Goal: Information Seeking & Learning: Check status

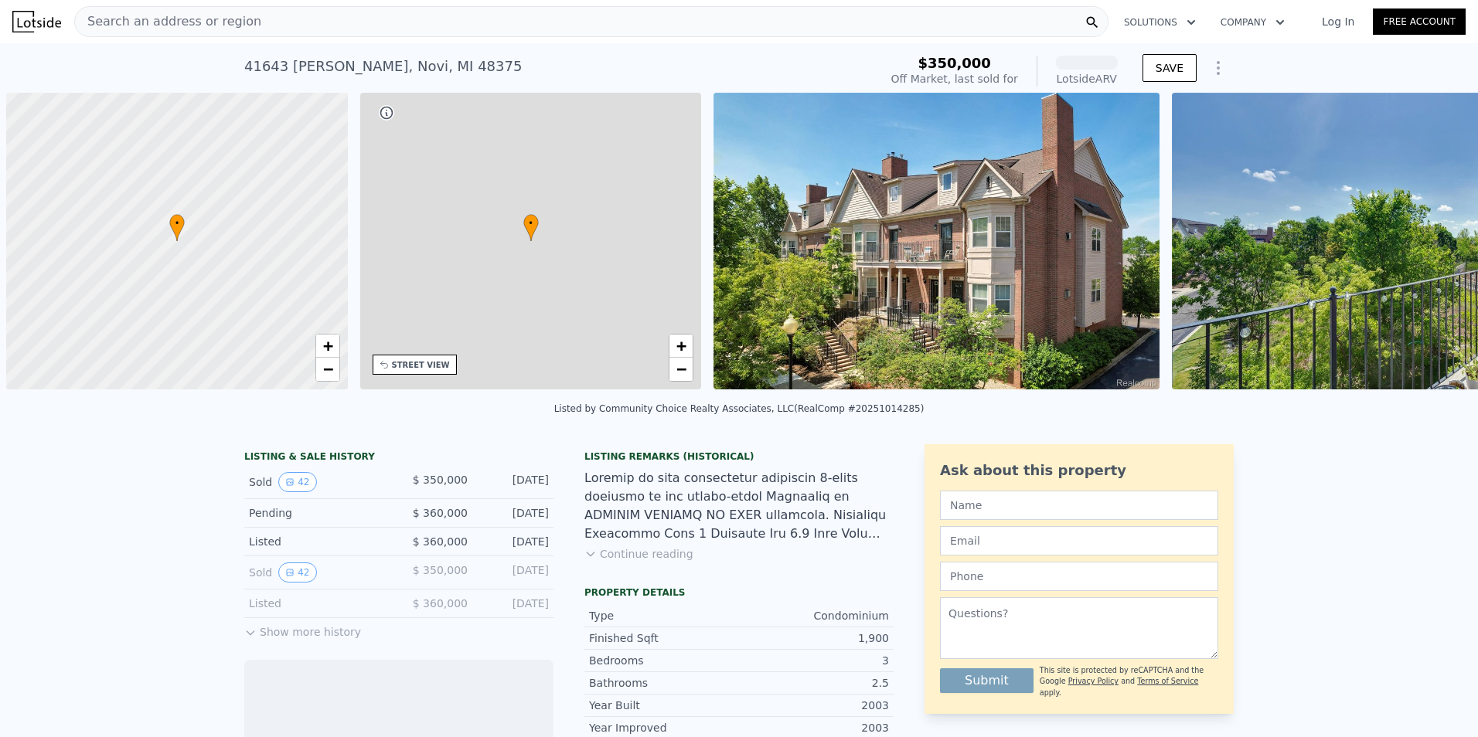
scroll to position [0, 6]
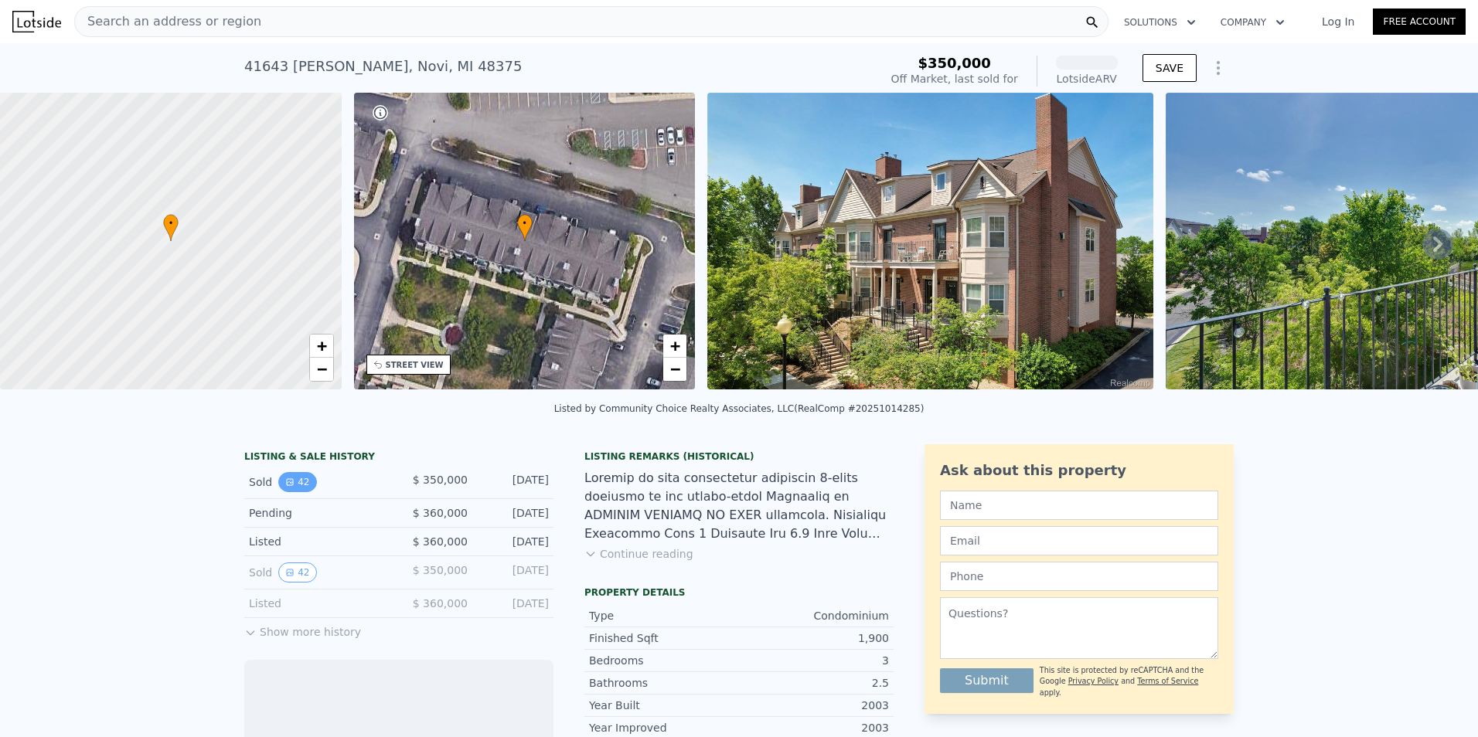
click at [287, 485] on icon "View historical data" at bounding box center [290, 482] width 6 height 6
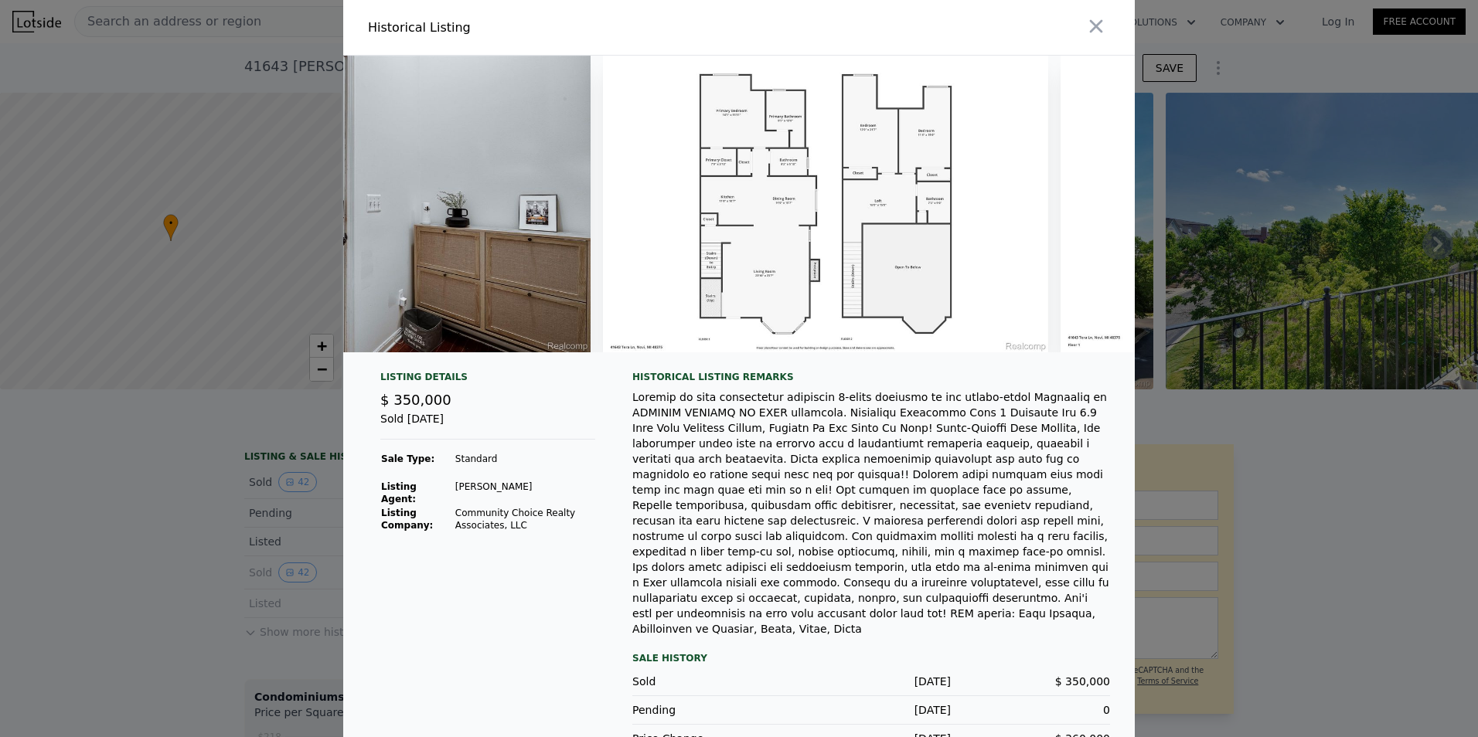
scroll to position [0, 17766]
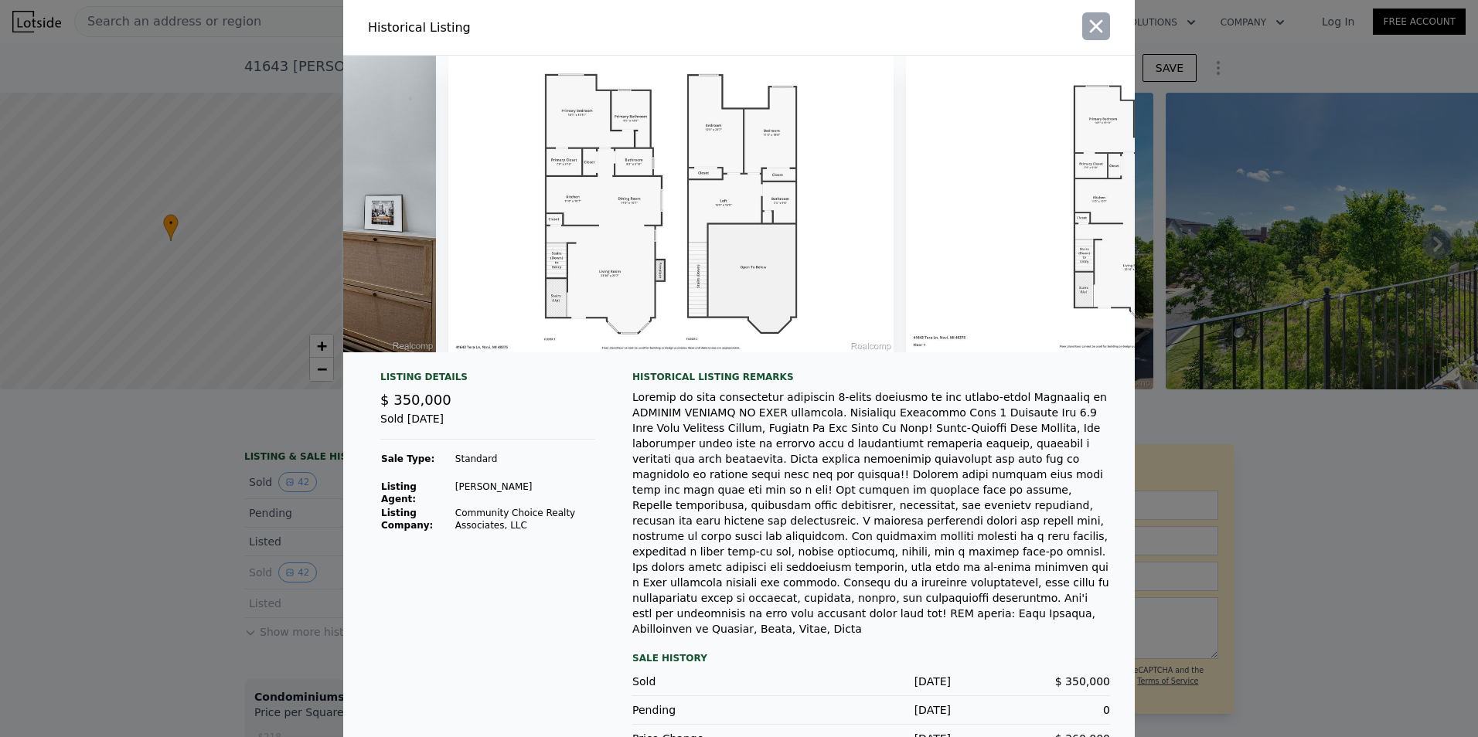
click at [1087, 27] on icon "button" at bounding box center [1096, 26] width 22 height 22
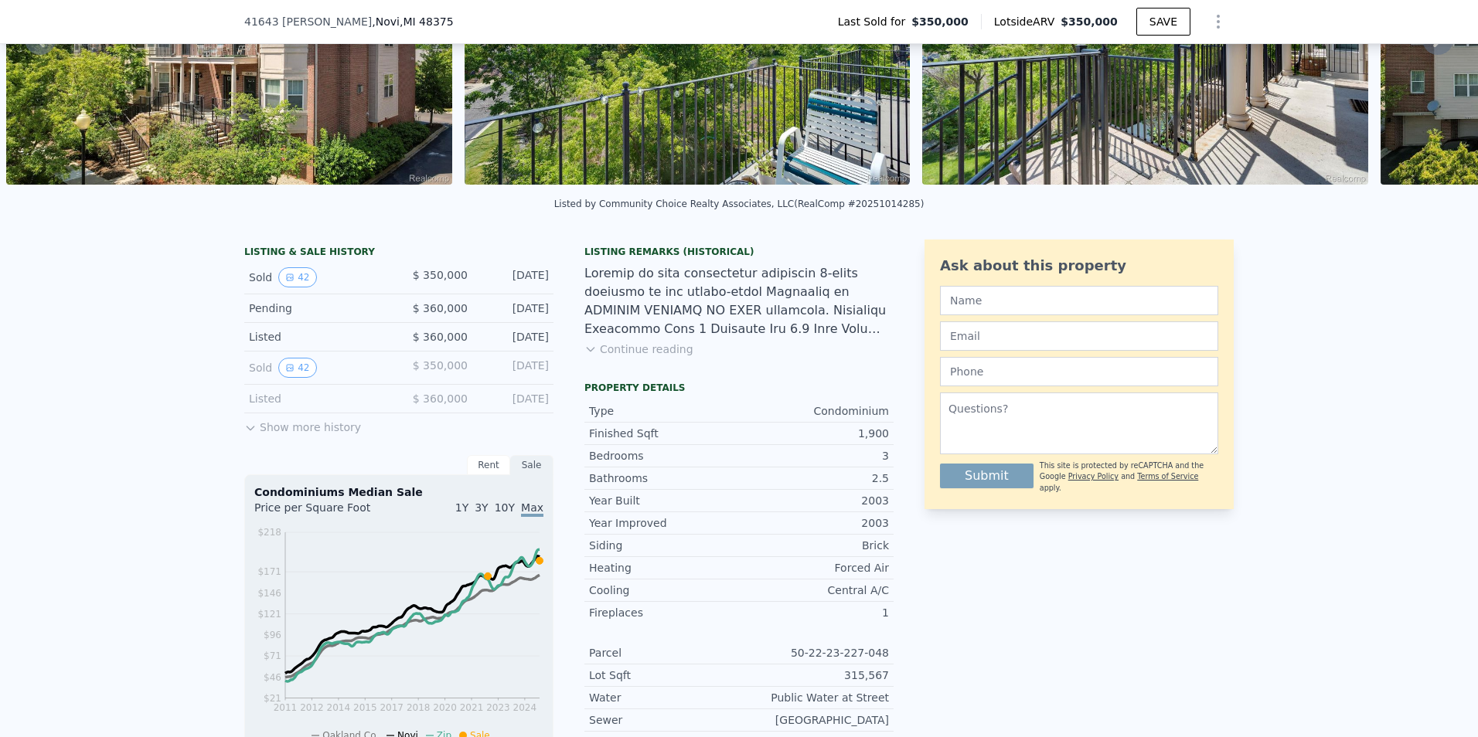
scroll to position [226, 0]
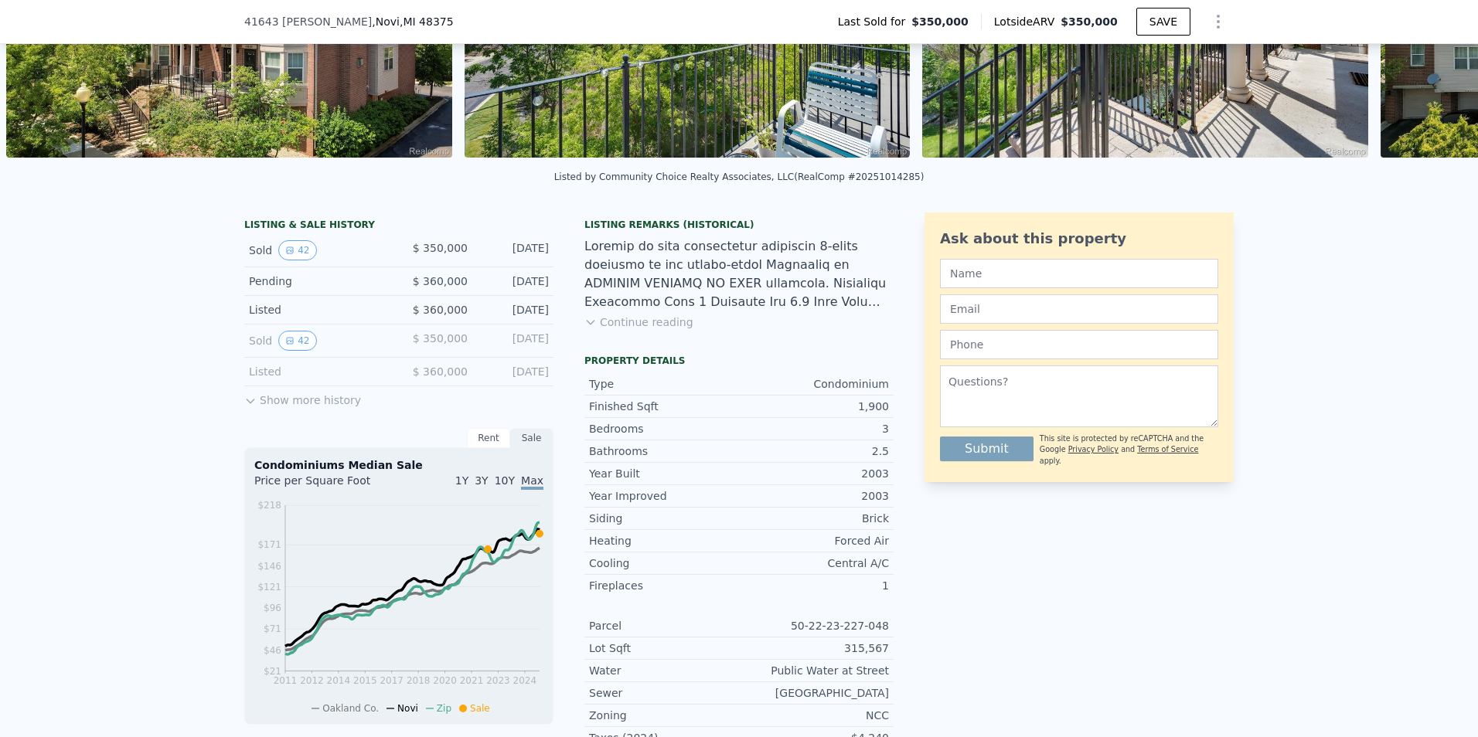
click at [271, 406] on button "Show more history" at bounding box center [302, 398] width 117 height 22
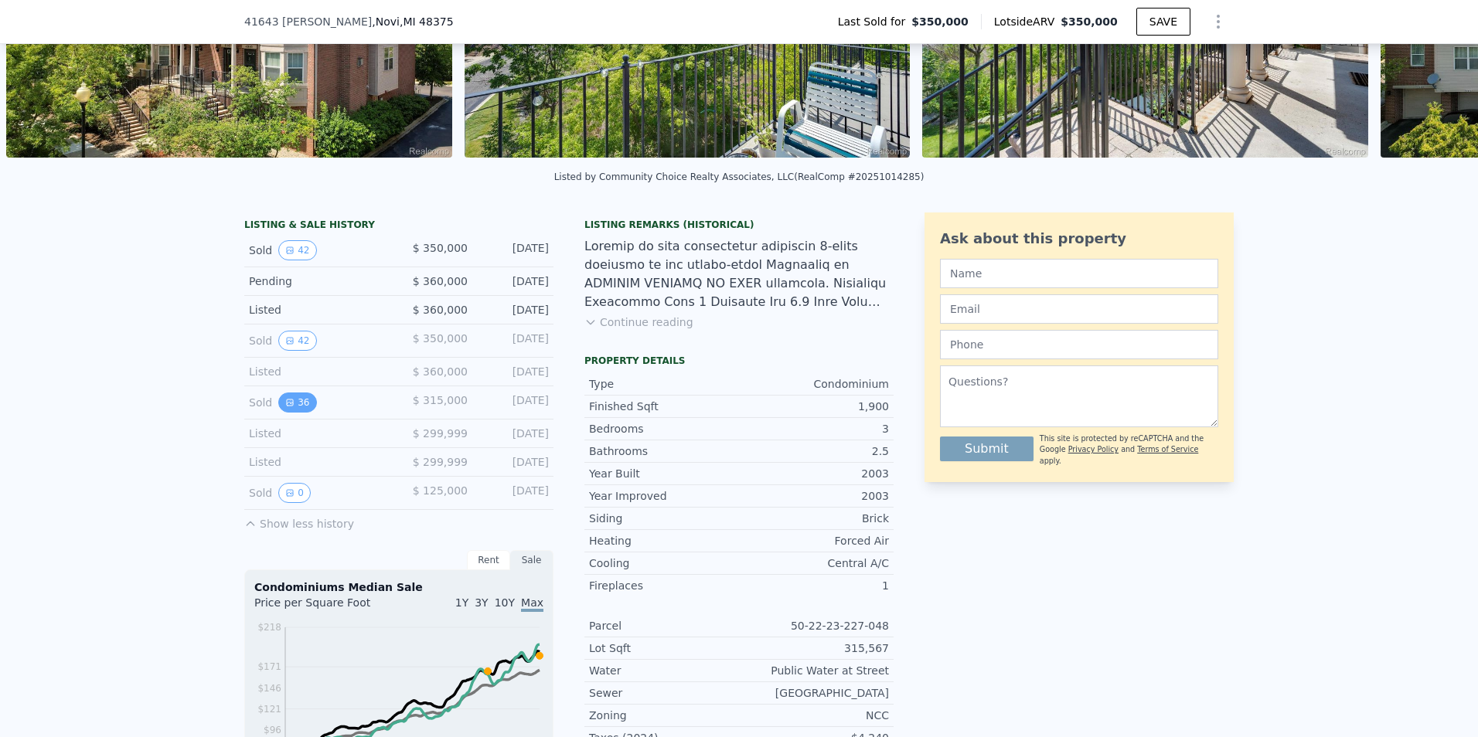
click at [295, 410] on button "36" at bounding box center [297, 403] width 38 height 20
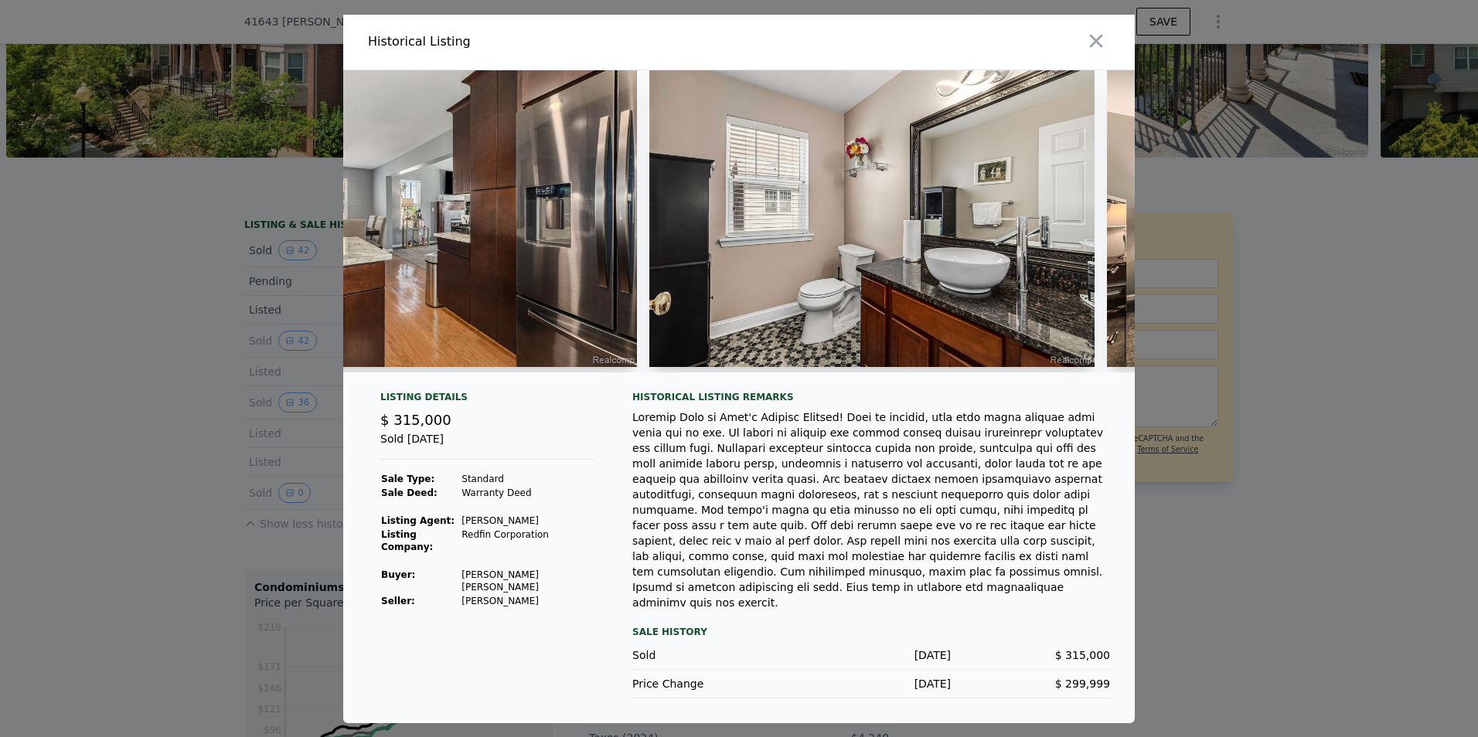
scroll to position [0, 7419]
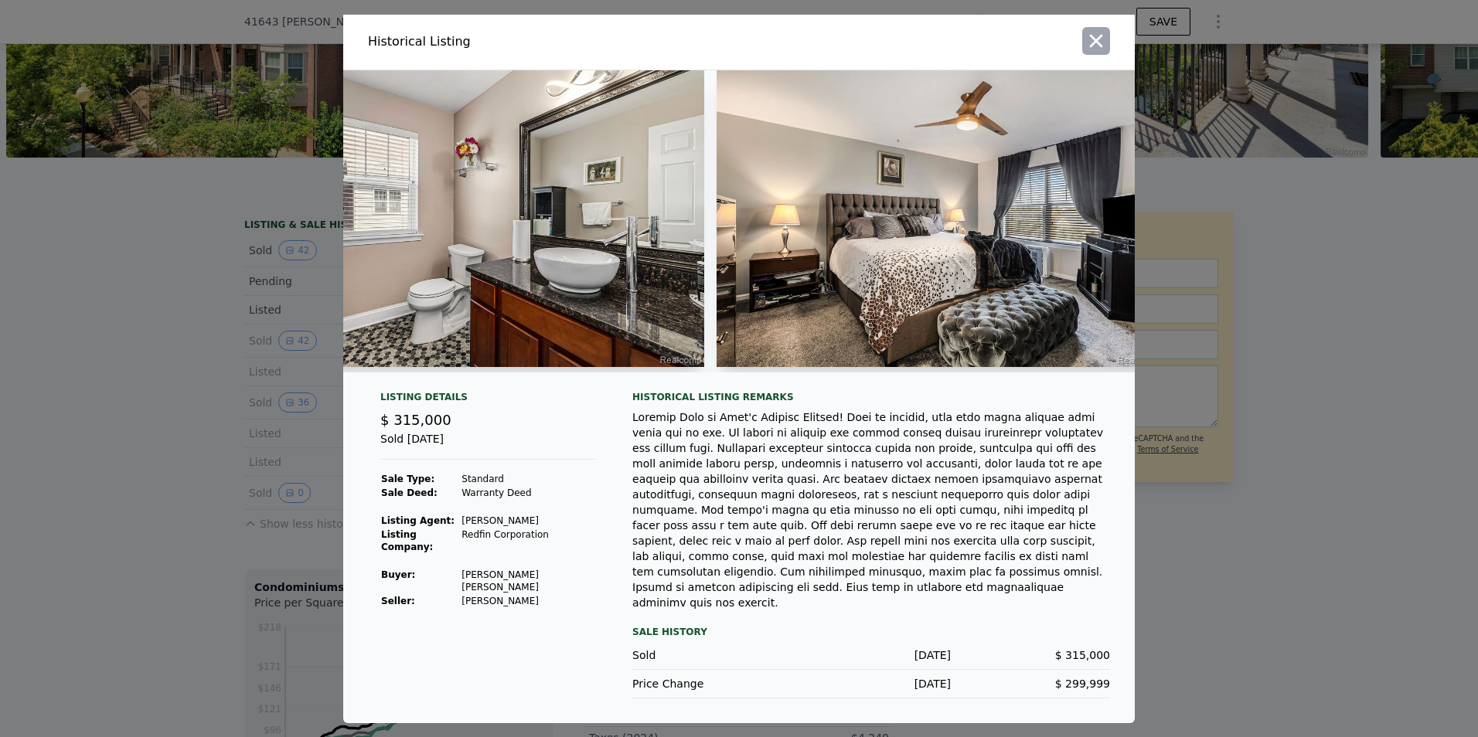
click at [1099, 46] on icon "button" at bounding box center [1096, 41] width 22 height 22
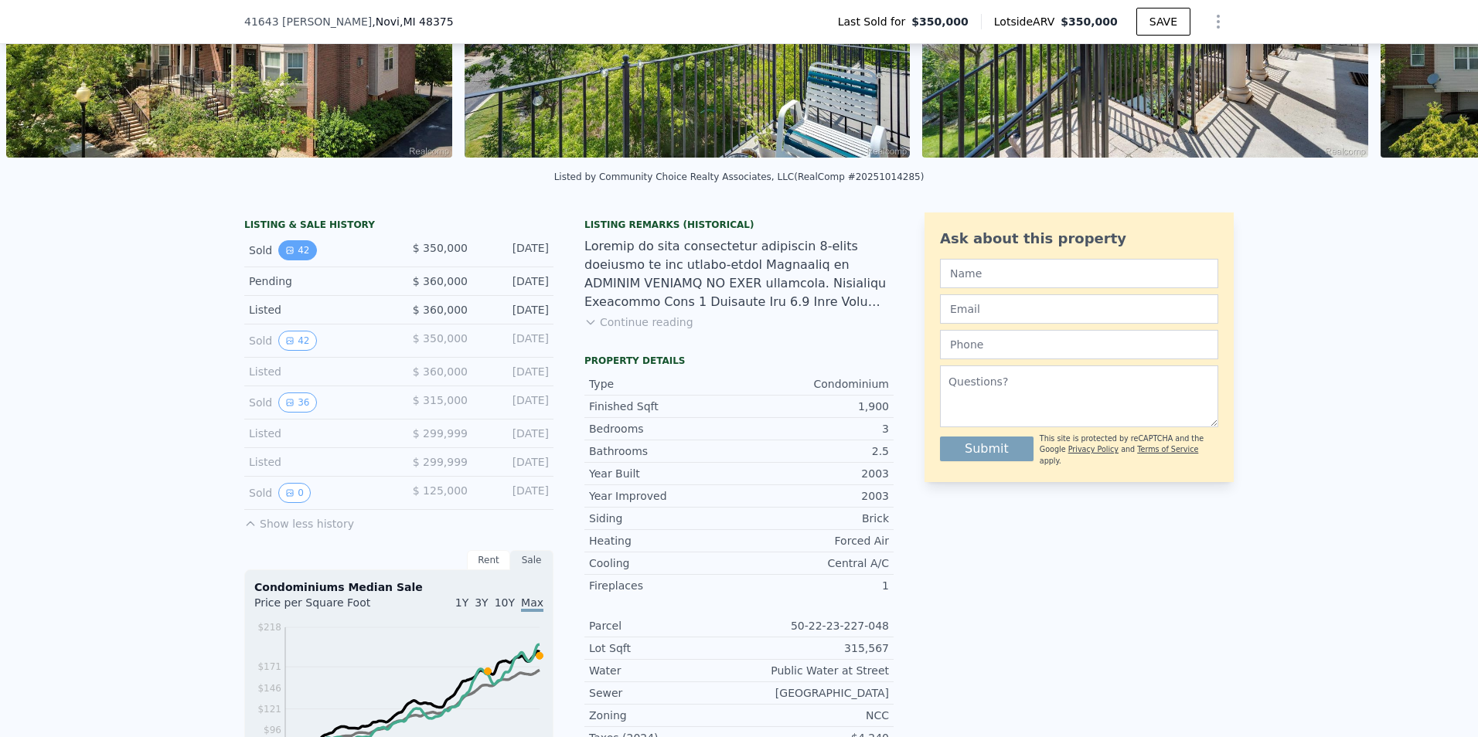
click at [291, 261] on button "42" at bounding box center [297, 250] width 38 height 20
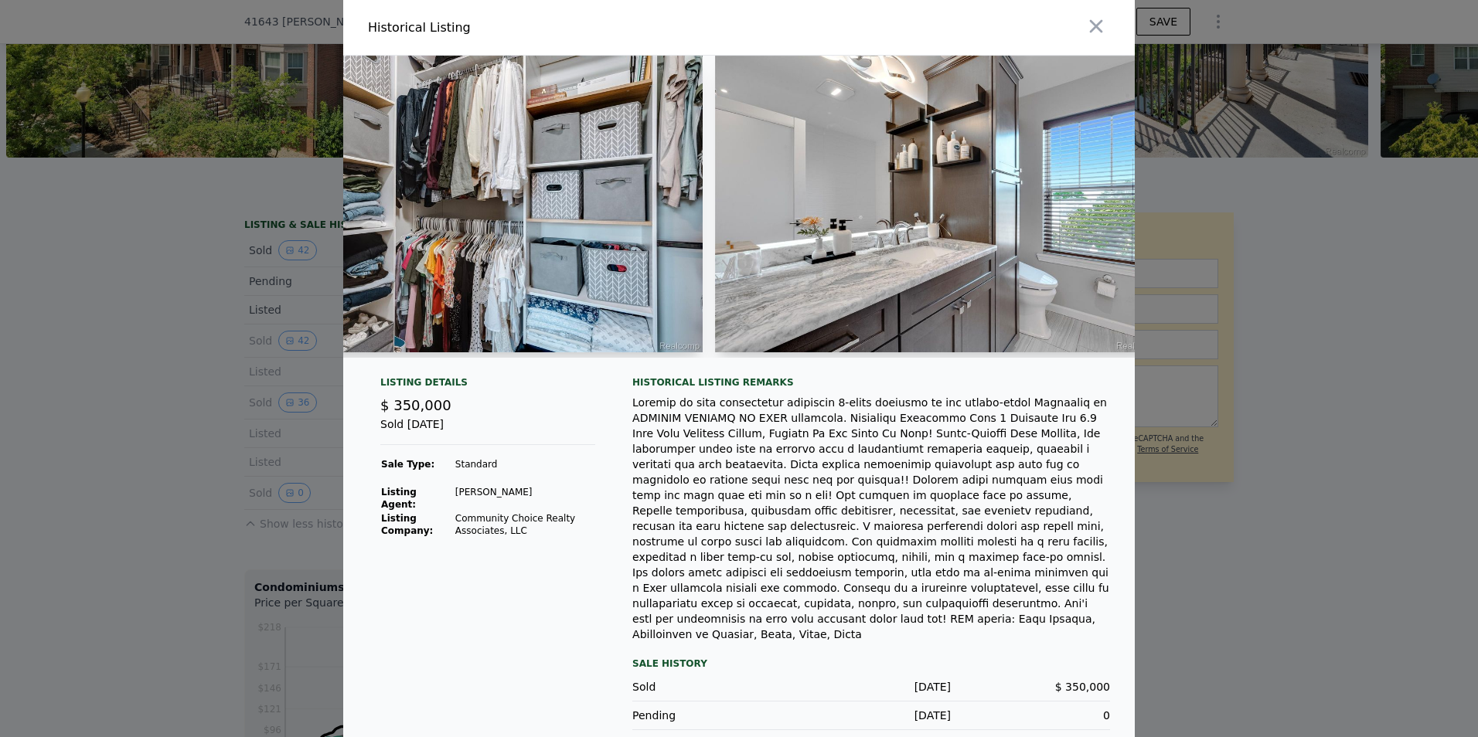
scroll to position [0, 12097]
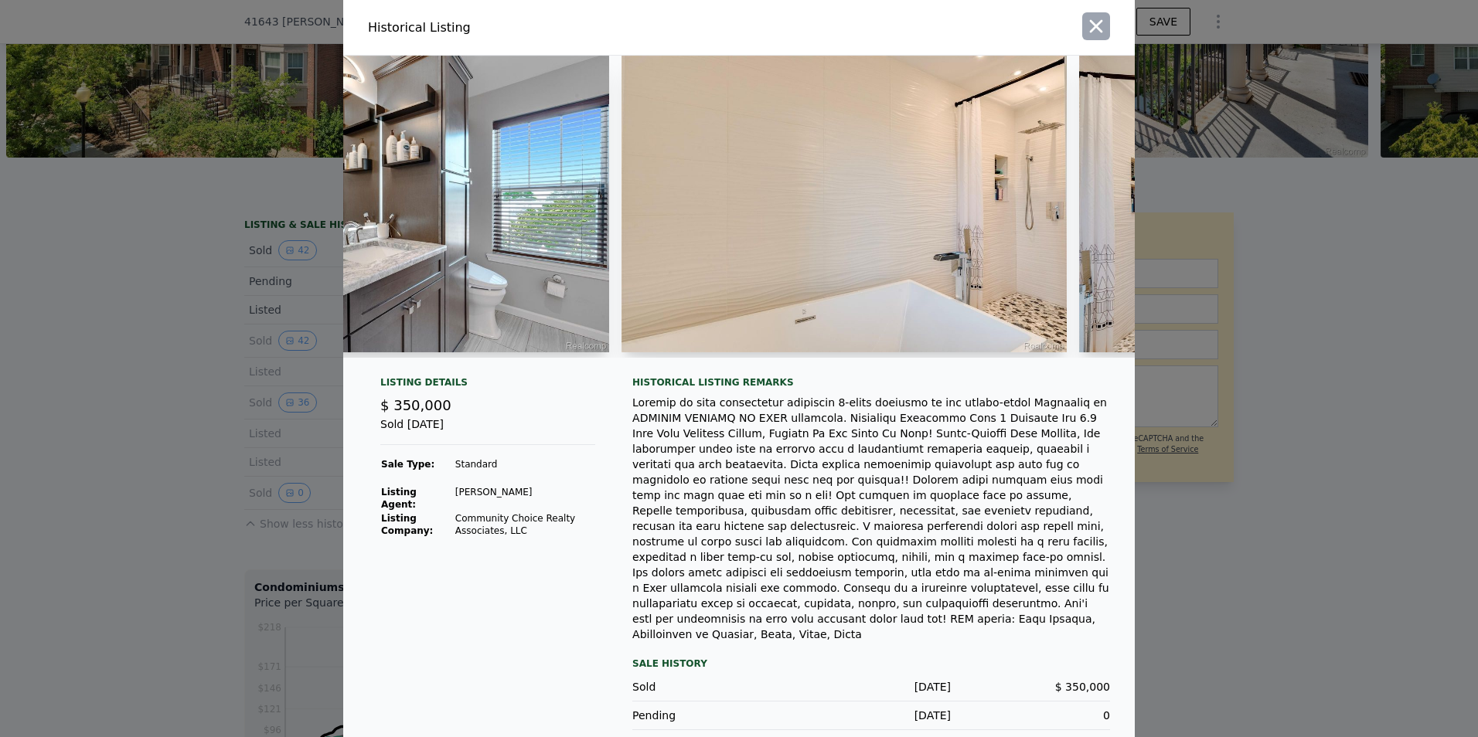
click at [1090, 32] on icon "button" at bounding box center [1096, 26] width 13 height 13
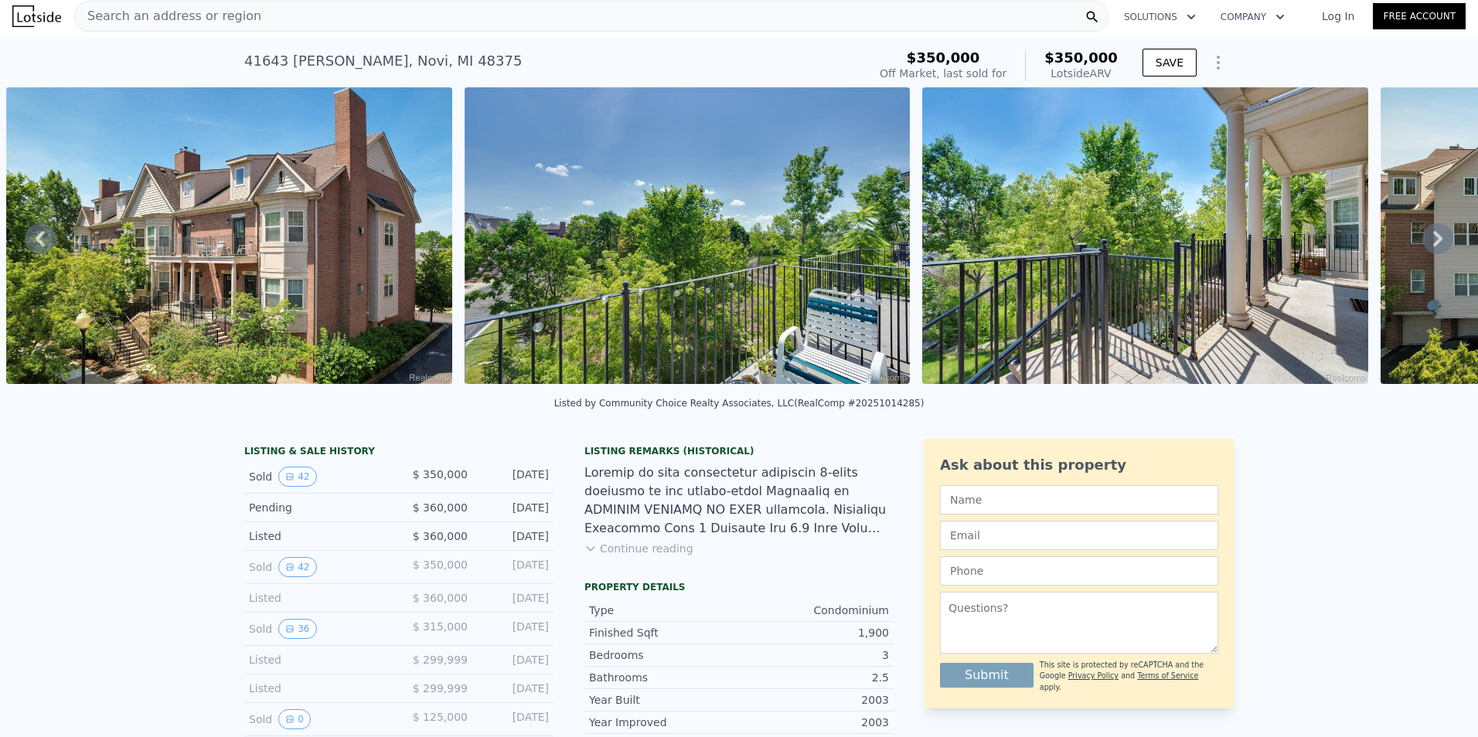
scroll to position [0, 0]
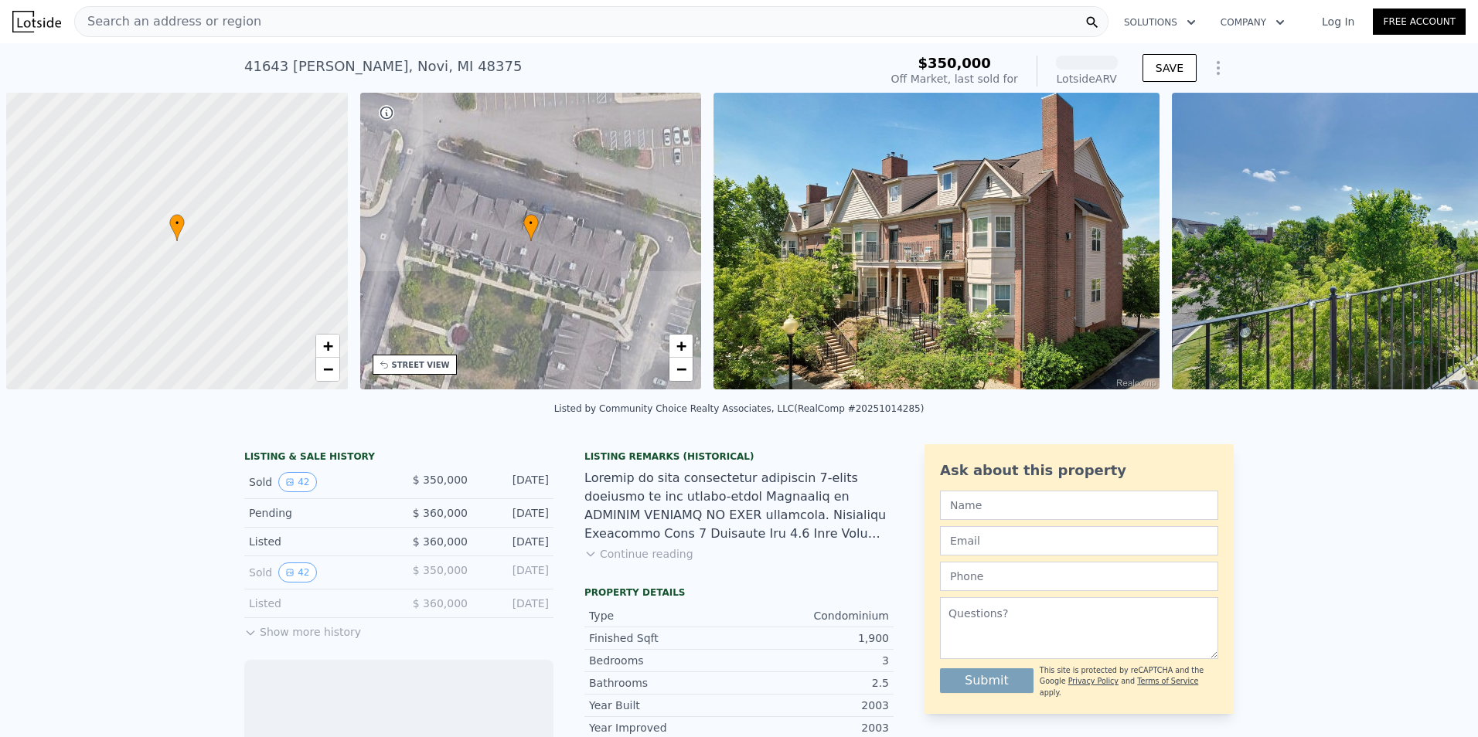
scroll to position [0, 6]
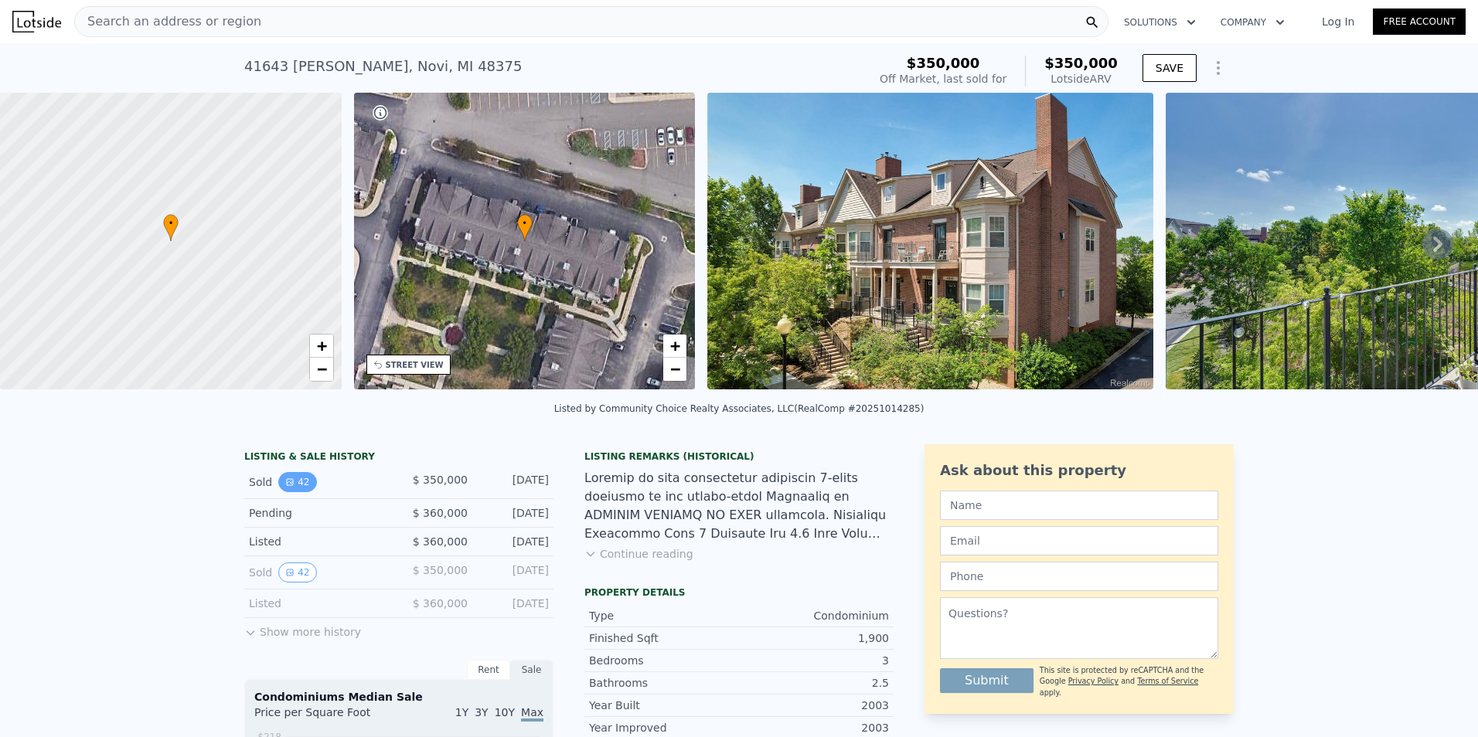
click at [288, 490] on button "42" at bounding box center [297, 482] width 38 height 20
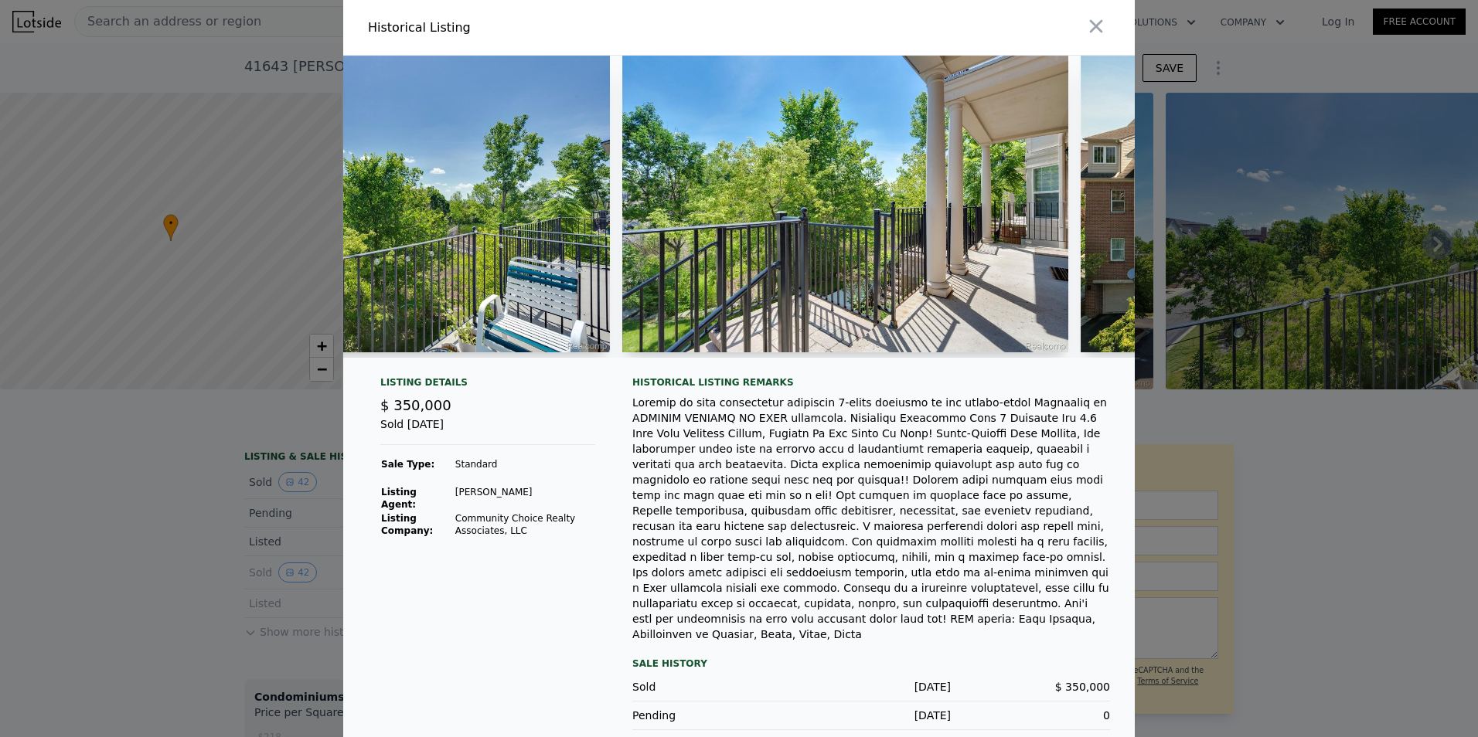
scroll to position [0, 794]
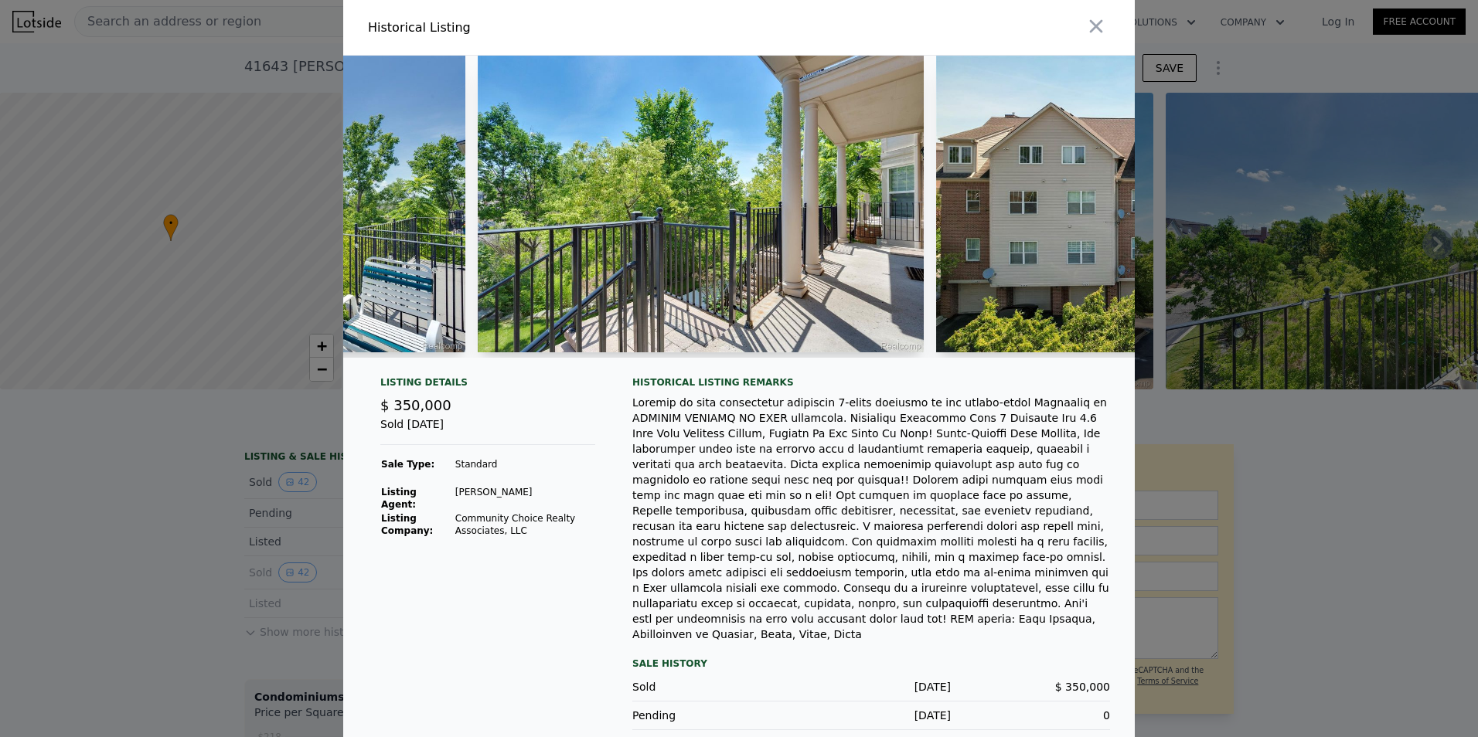
click at [690, 256] on img at bounding box center [701, 204] width 446 height 297
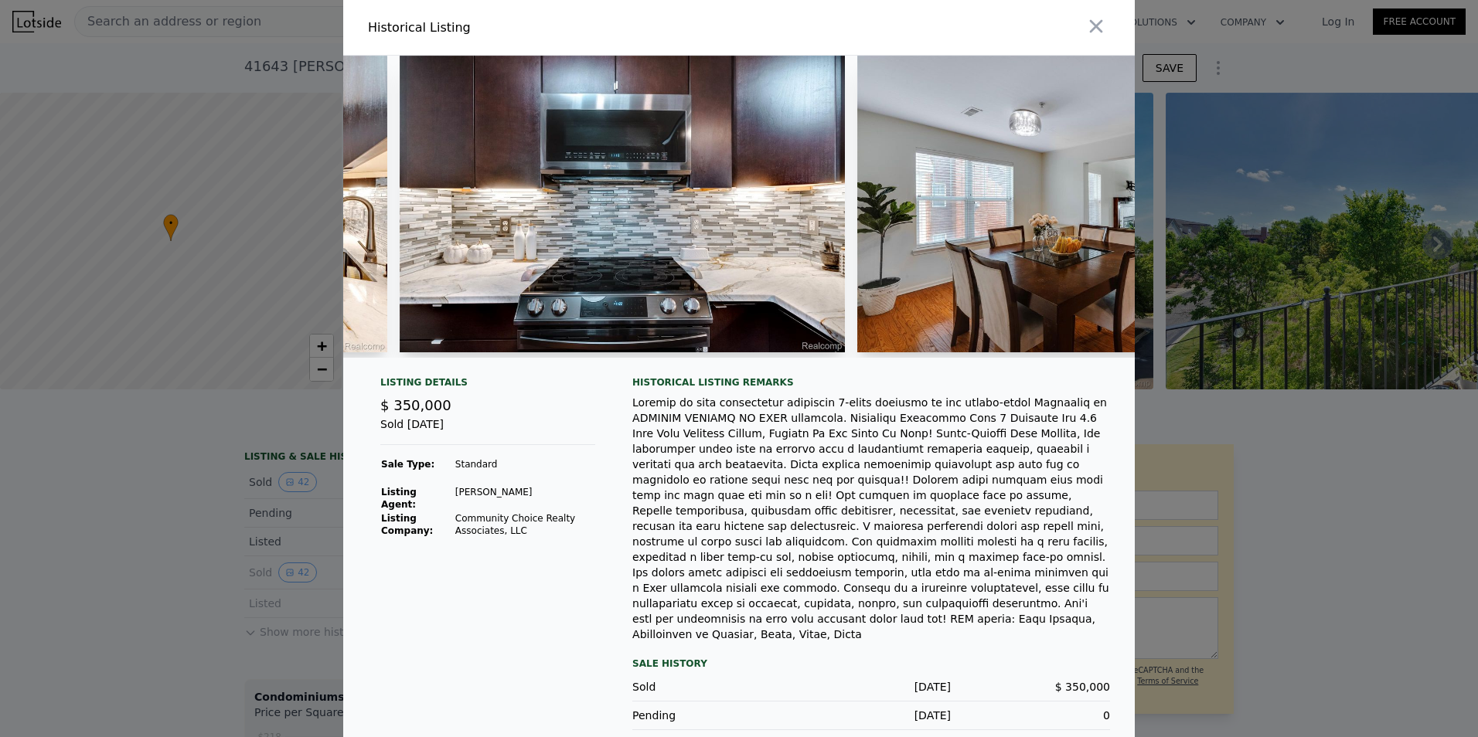
scroll to position [0, 7769]
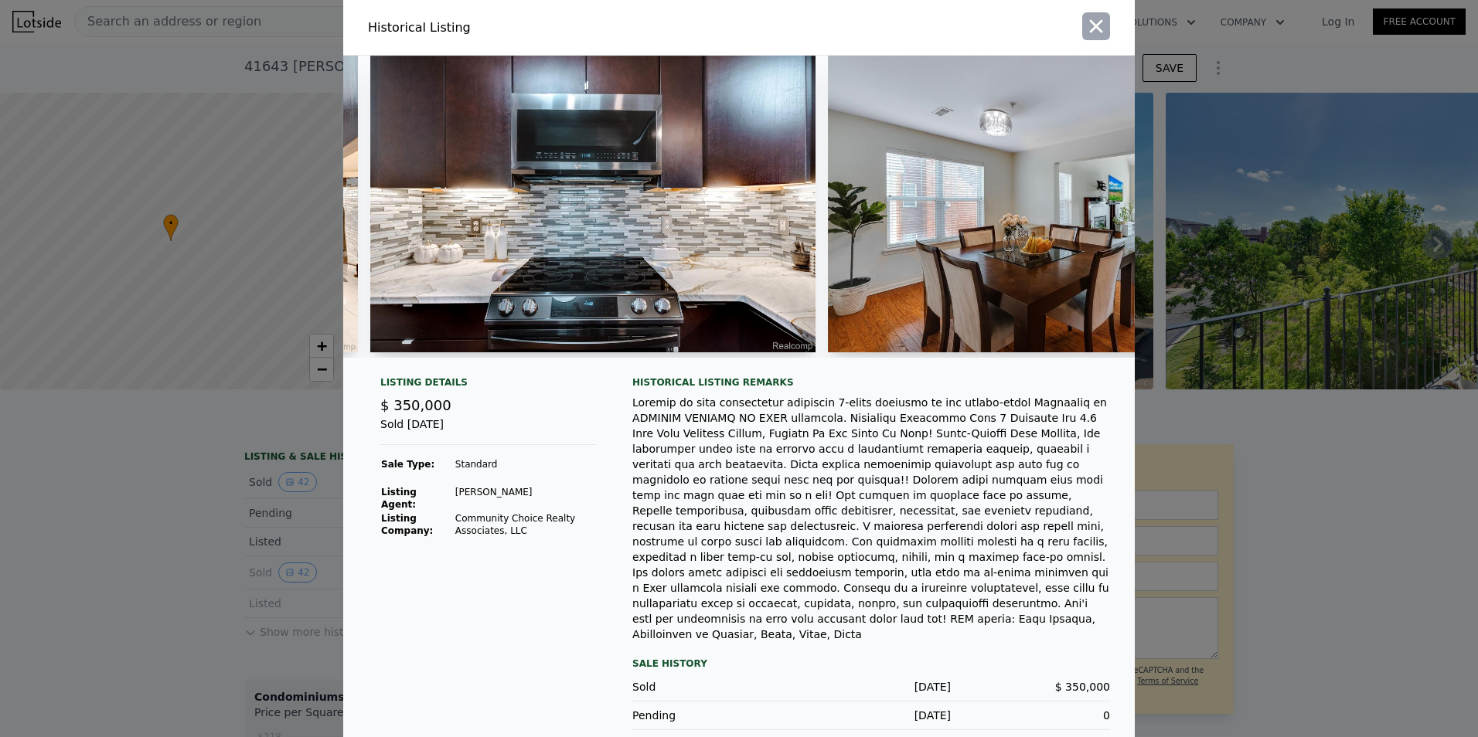
click at [1085, 33] on icon "button" at bounding box center [1096, 26] width 22 height 22
